Goal: Find specific page/section: Find specific page/section

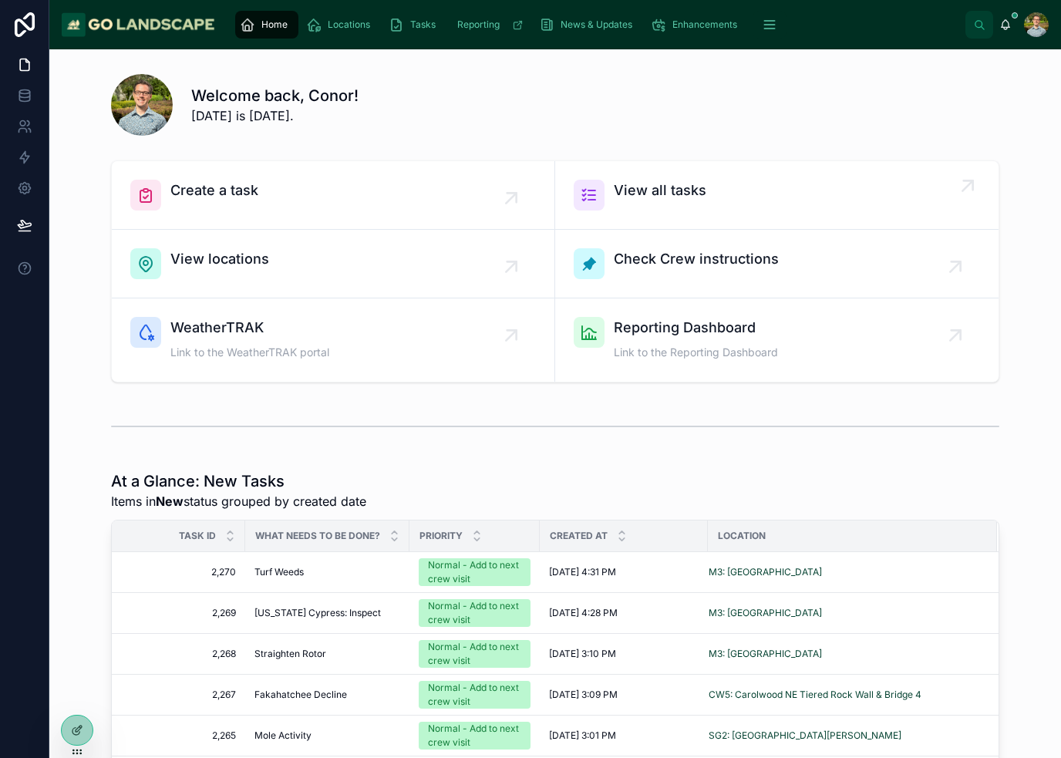
click at [678, 194] on span "View all tasks" at bounding box center [660, 191] width 93 height 22
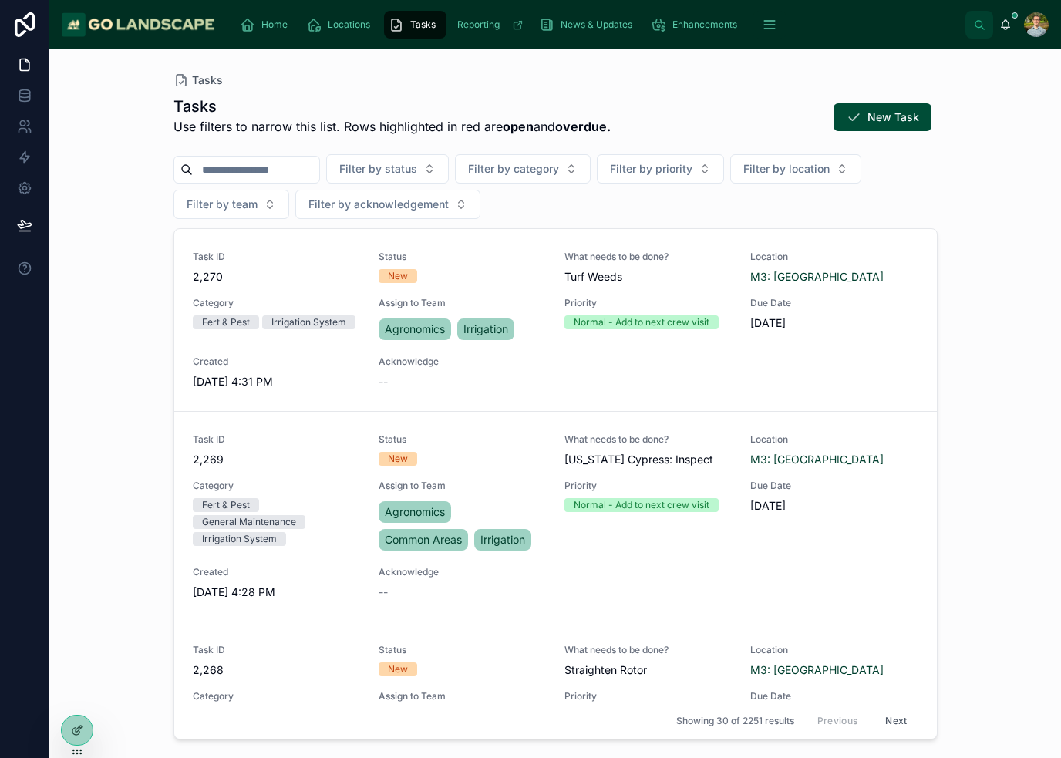
click at [291, 172] on input "text" at bounding box center [256, 170] width 126 height 22
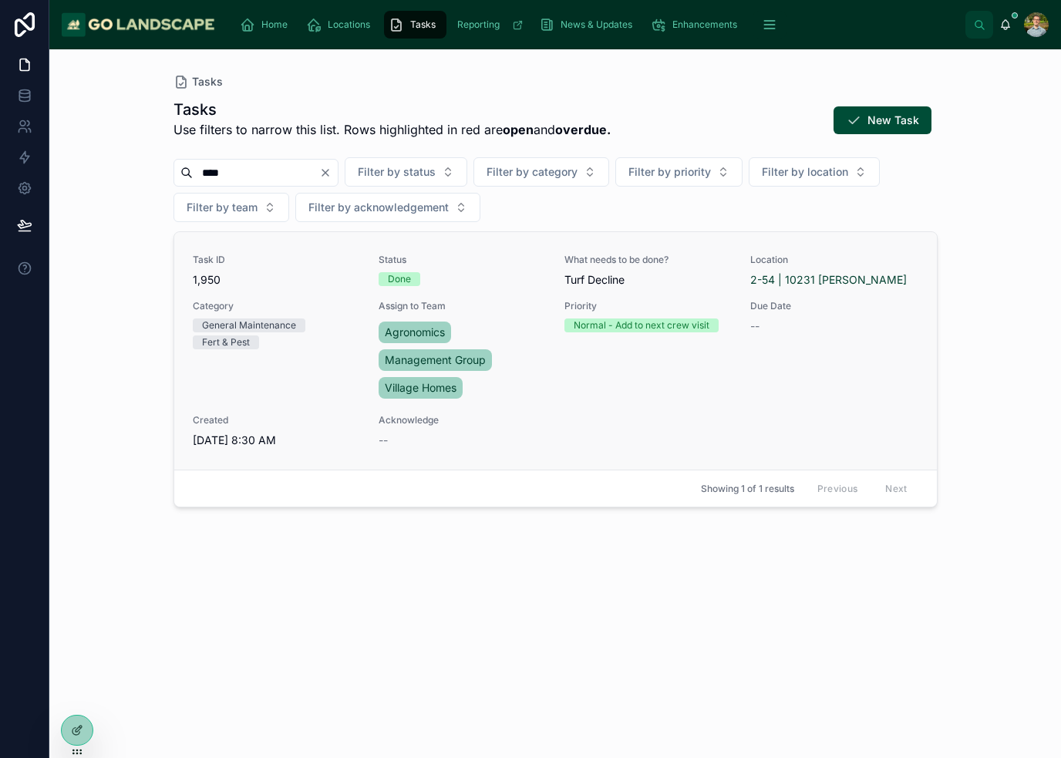
type input "****"
click at [734, 399] on div "Task ID 1,950 Status Done What needs to be done? Turf Decline Location 2-54 | 1…" at bounding box center [555, 351] width 725 height 194
